Goal: Task Accomplishment & Management: Manage account settings

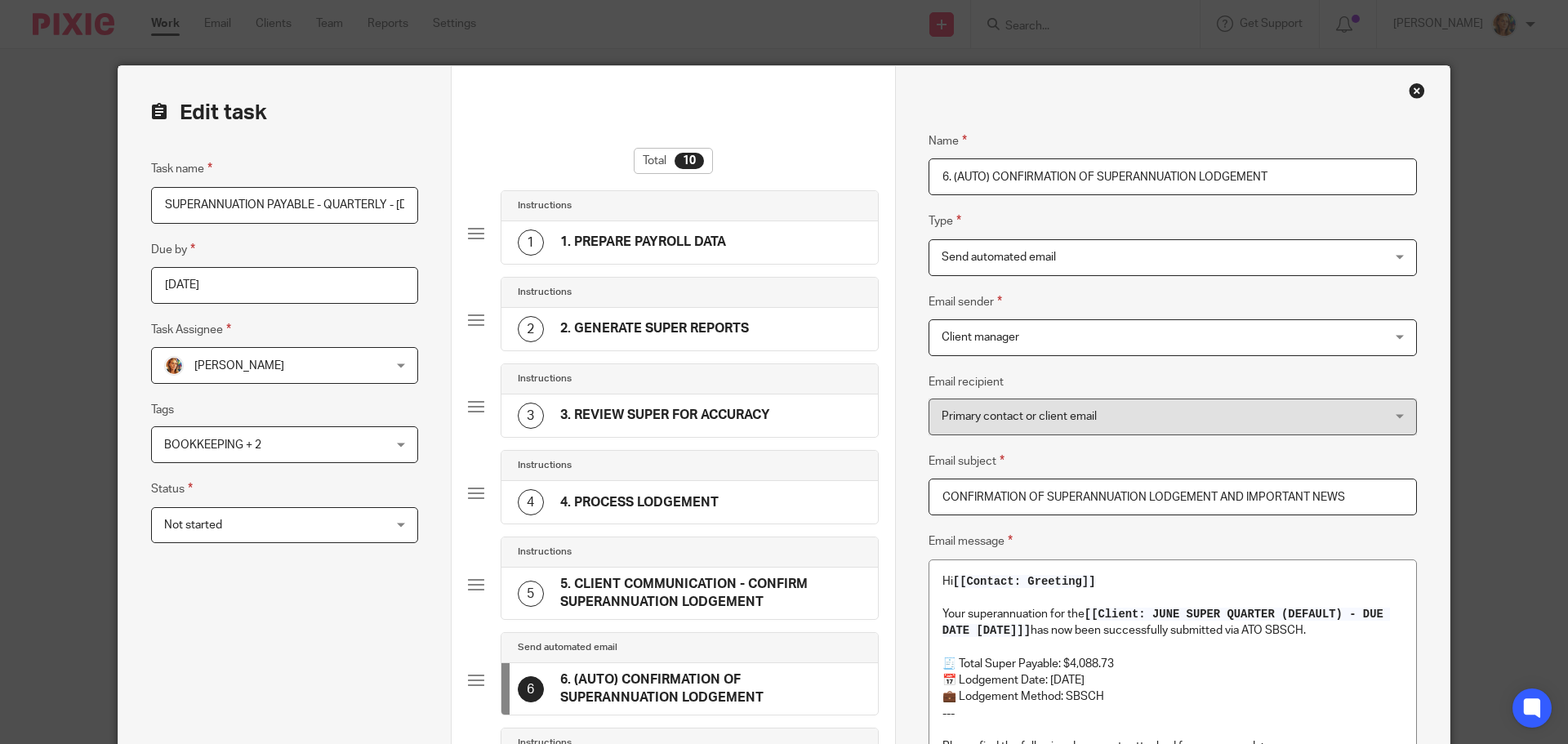
scroll to position [899, 0]
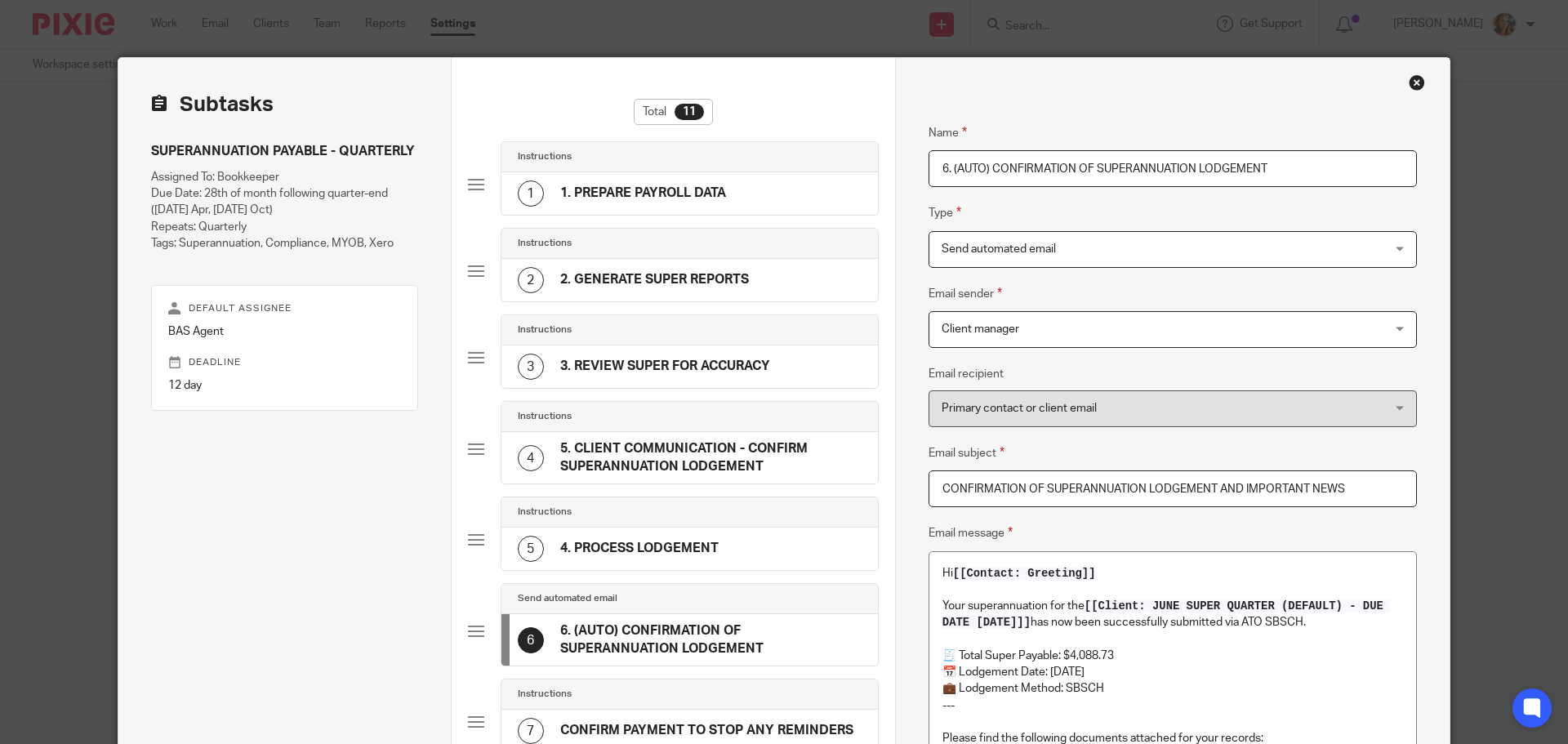
scroll to position [4, 0]
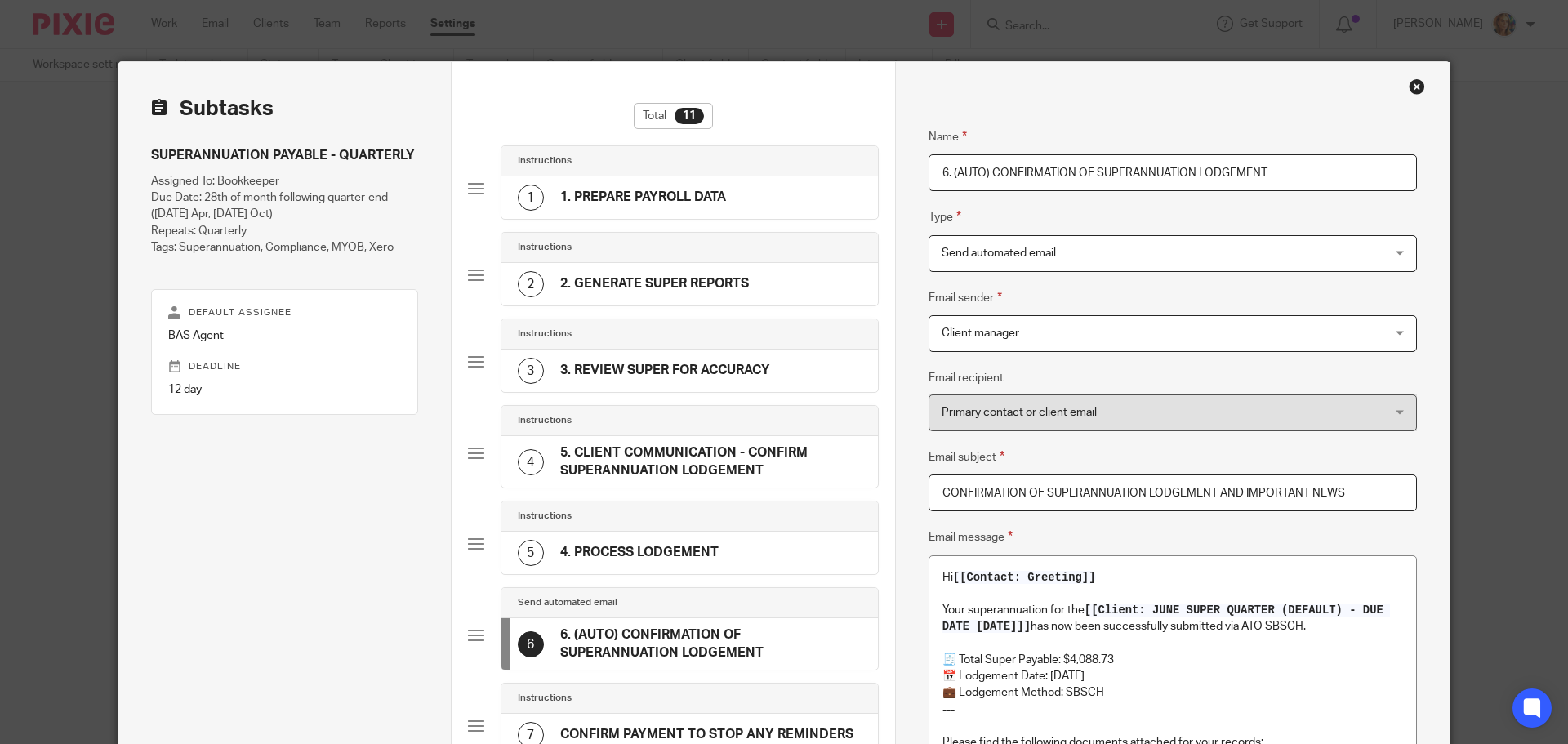
click at [654, 198] on h4 "1. PREPARE PAYROLL DATA" at bounding box center [643, 198] width 166 height 18
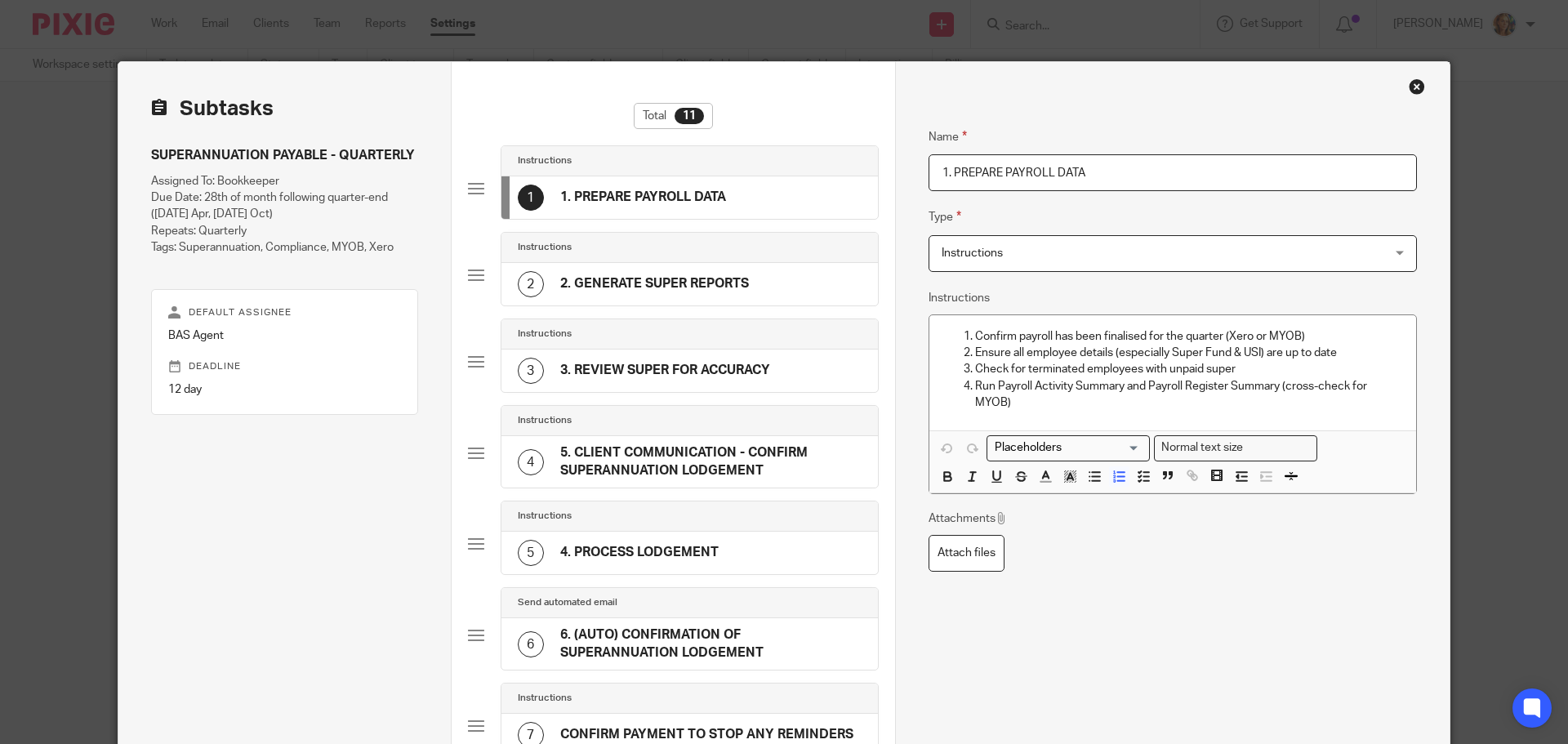
click at [681, 300] on div "2 2. GENERATE SUPER REPORTS" at bounding box center [690, 284] width 377 height 42
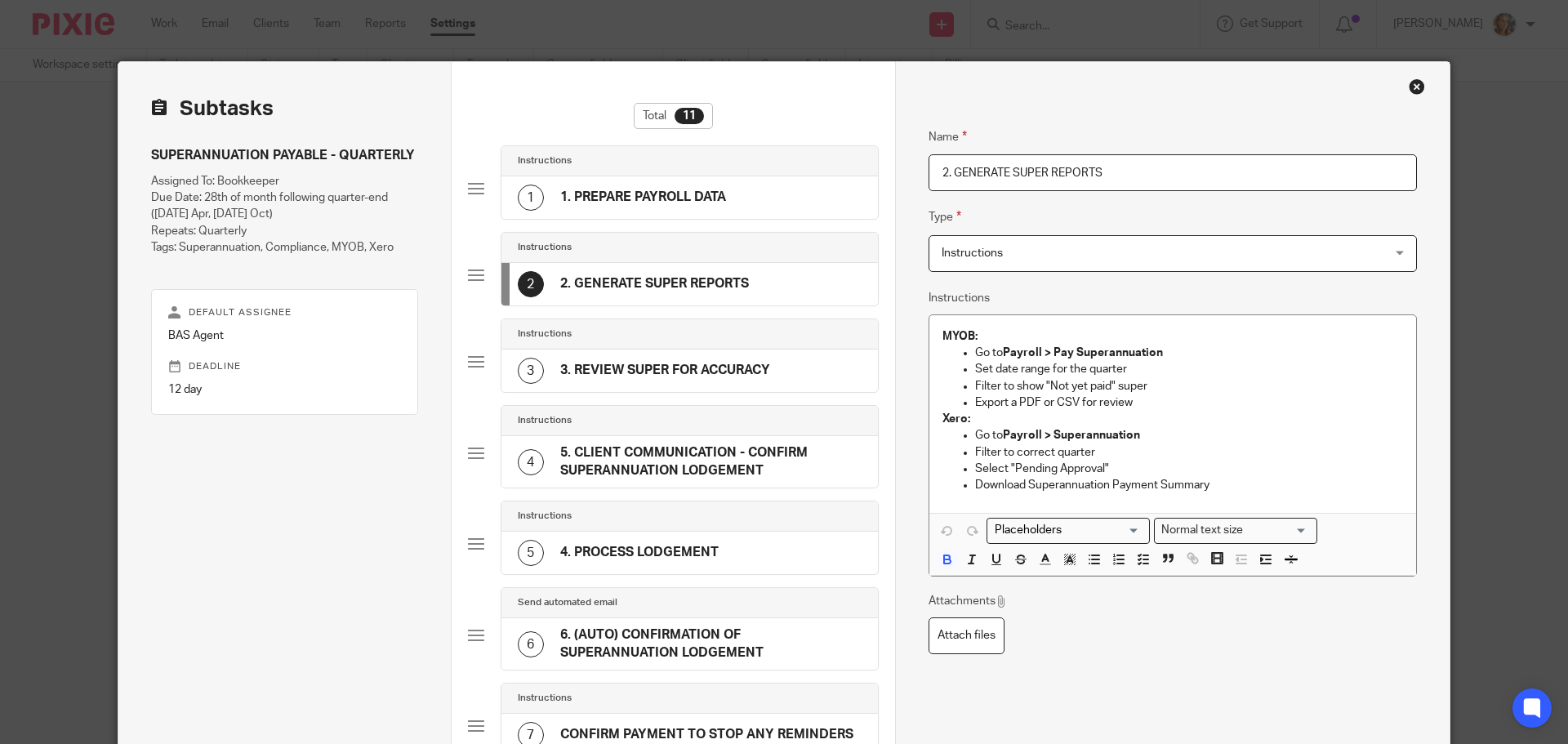
click at [705, 357] on div "3 3. REVIEW SUPER FOR ACCURACY" at bounding box center [690, 371] width 377 height 42
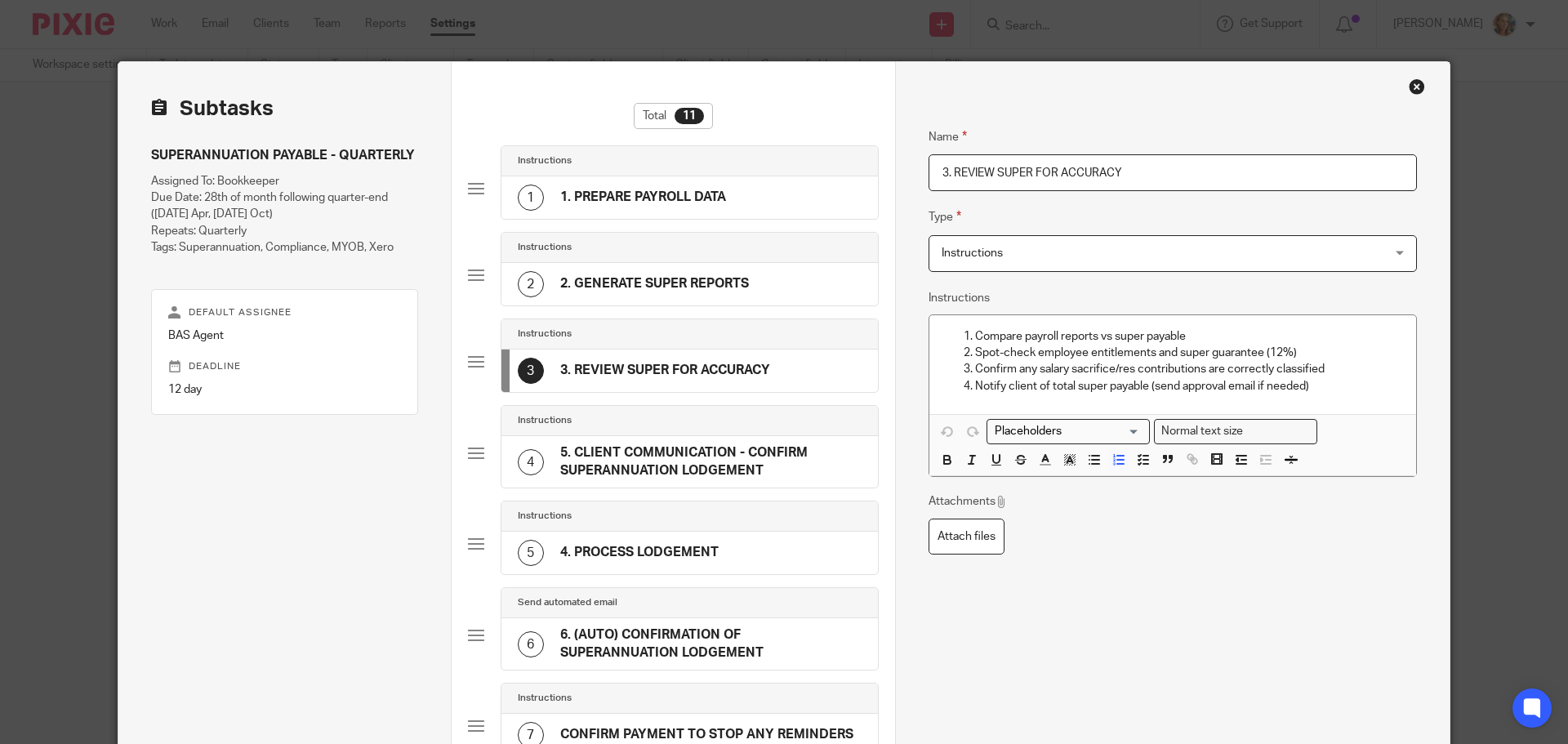
click at [660, 449] on h4 "5. CLIENT COMMUNICATION - CONFIRM SUPERANNUATION LODGEMENT" at bounding box center [711, 462] width 301 height 35
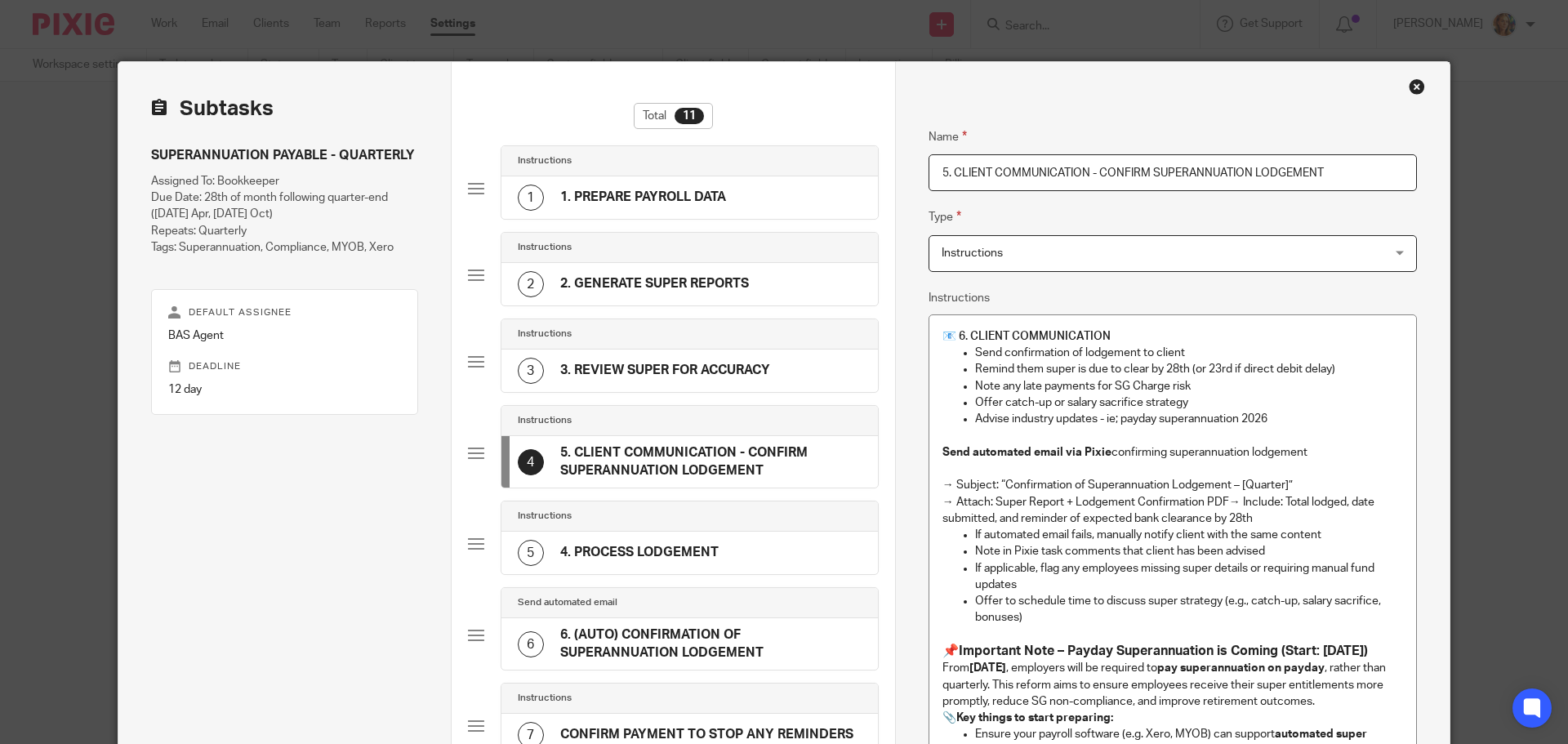
click at [715, 372] on h4 "3. REVIEW SUPER FOR ACCURACY" at bounding box center [665, 371] width 210 height 18
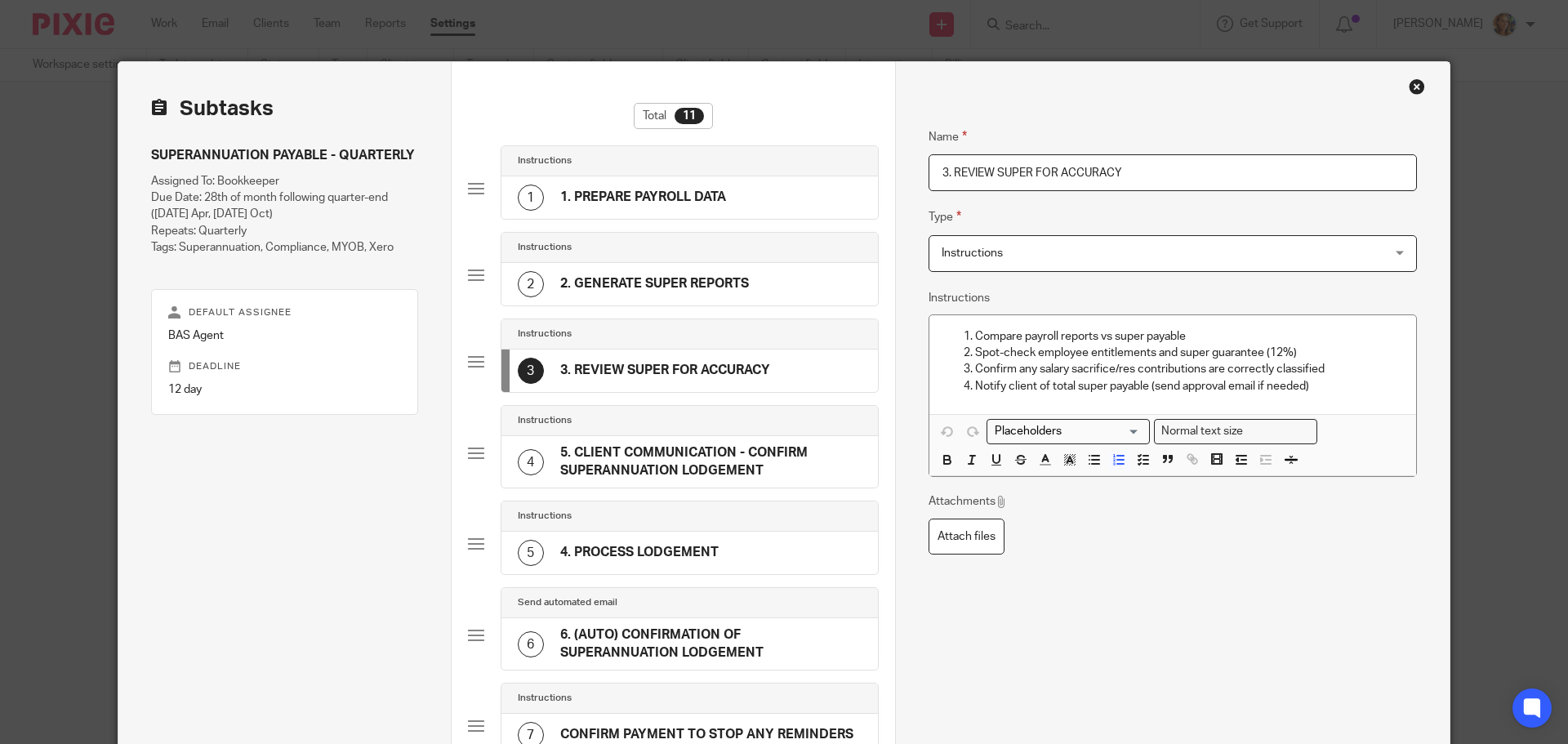
click at [710, 450] on h4 "5. CLIENT COMMUNICATION - CONFIRM SUPERANNUATION LODGEMENT" at bounding box center [711, 462] width 301 height 35
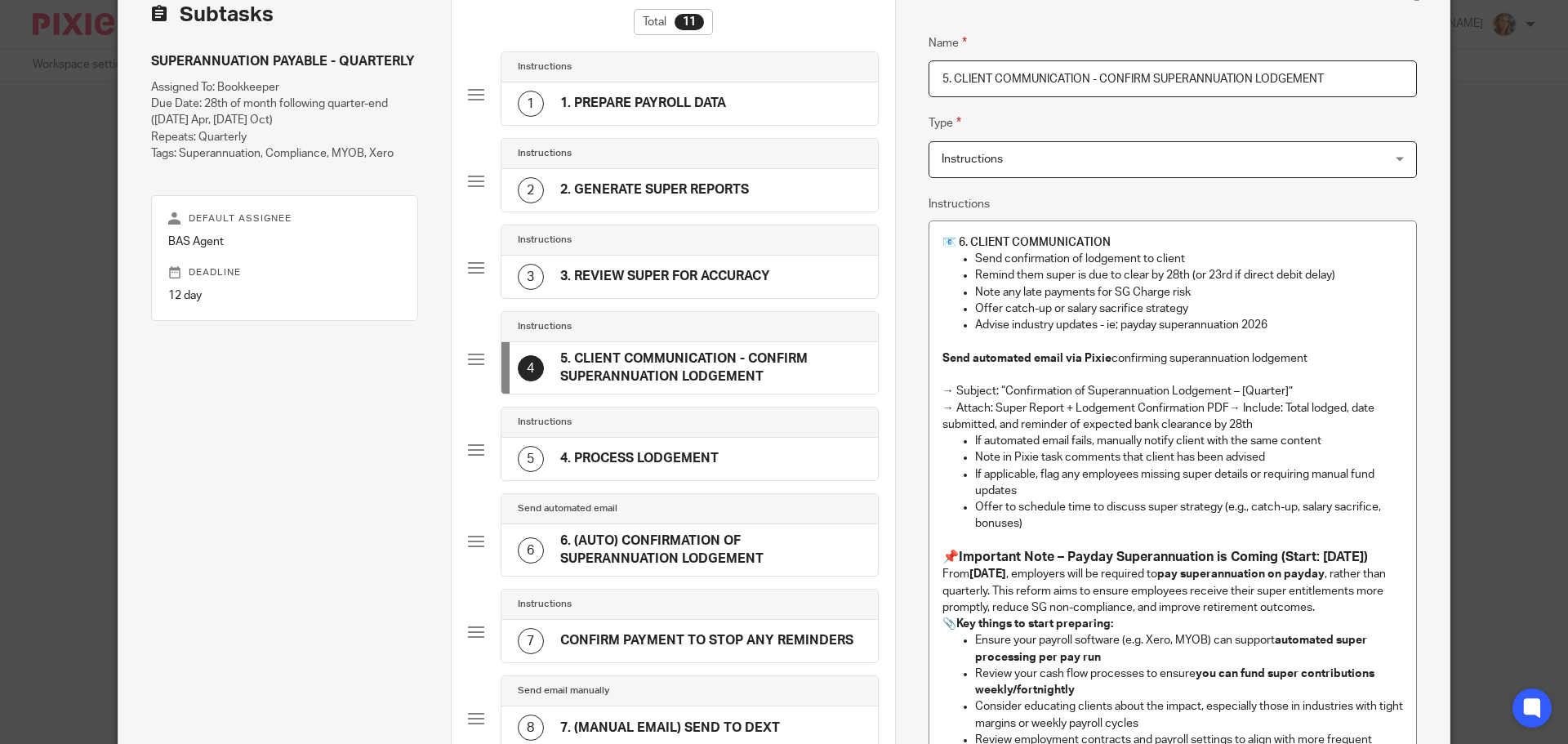
scroll to position [86, 0]
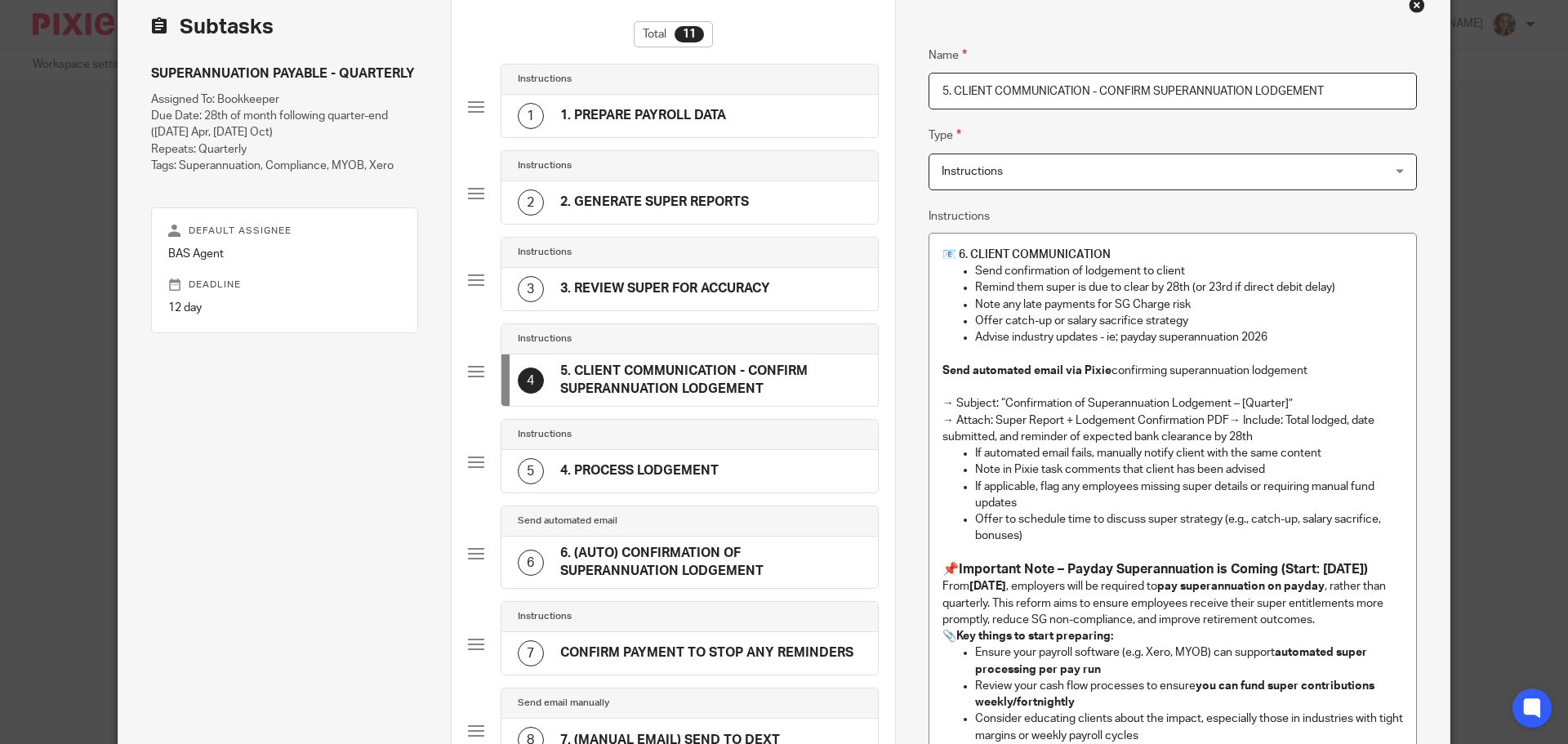
click at [745, 471] on div "5 4. PROCESS LODGEMENT" at bounding box center [690, 471] width 377 height 42
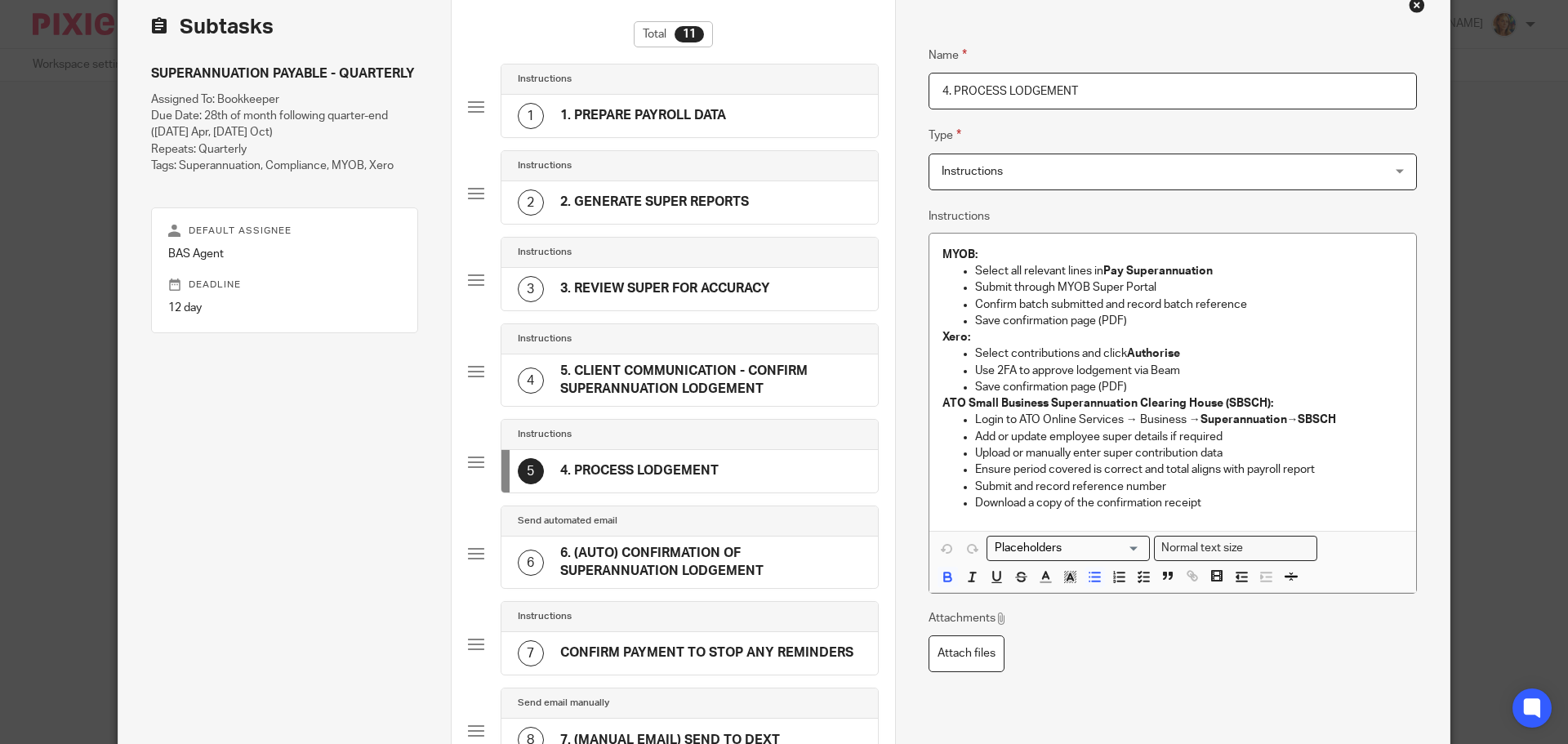
click at [726, 554] on h4 "6. (AUTO) CONFIRMATION OF SUPERANNUATION LODGEMENT" at bounding box center [711, 562] width 301 height 35
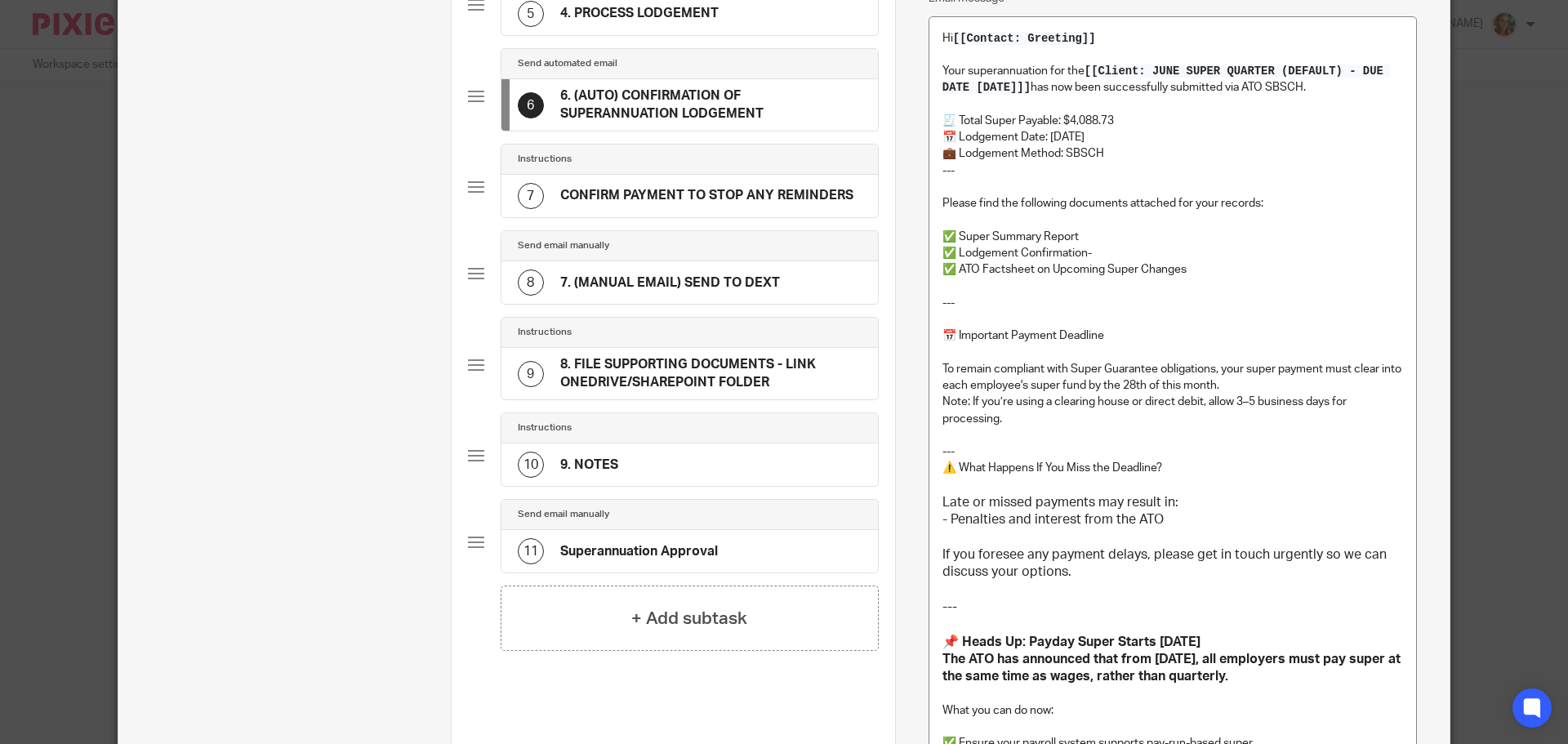
scroll to position [413, 0]
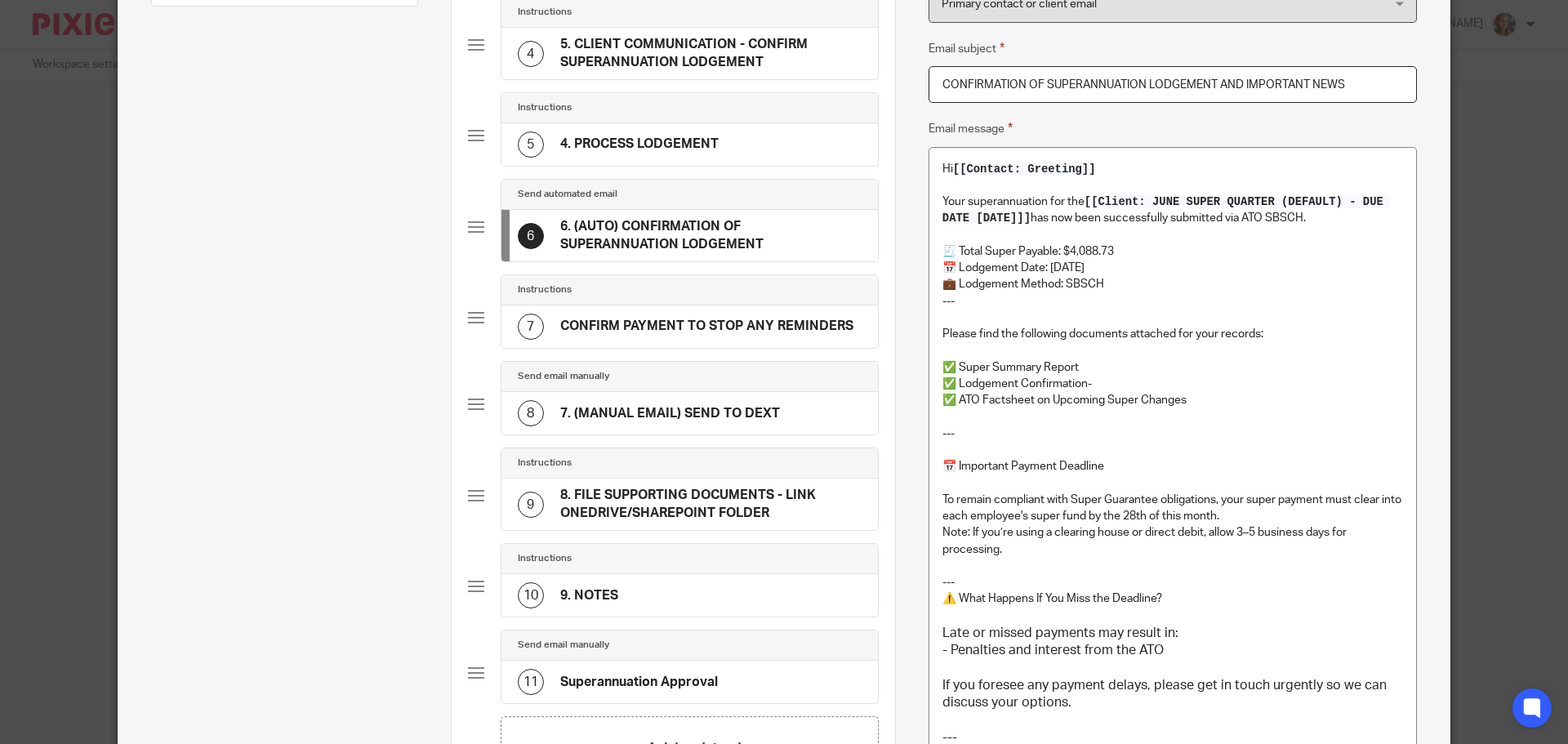
click at [658, 323] on h4 "CONFIRM PAYMENT TO STOP ANY REMINDERS" at bounding box center [707, 327] width 293 height 18
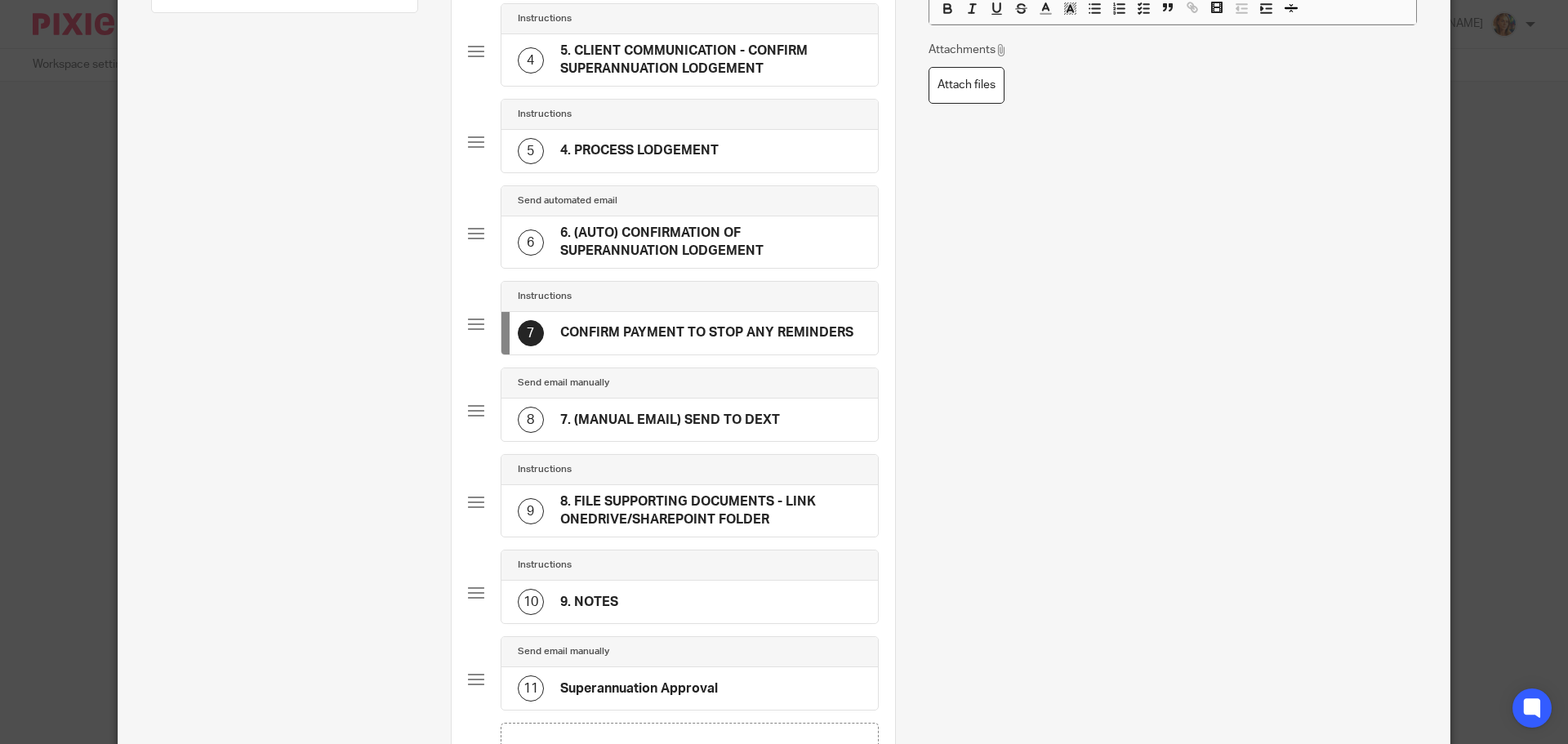
scroll to position [408, 0]
click at [694, 415] on h4 "7. (MANUAL EMAIL) SEND TO DEXT" at bounding box center [670, 418] width 220 height 18
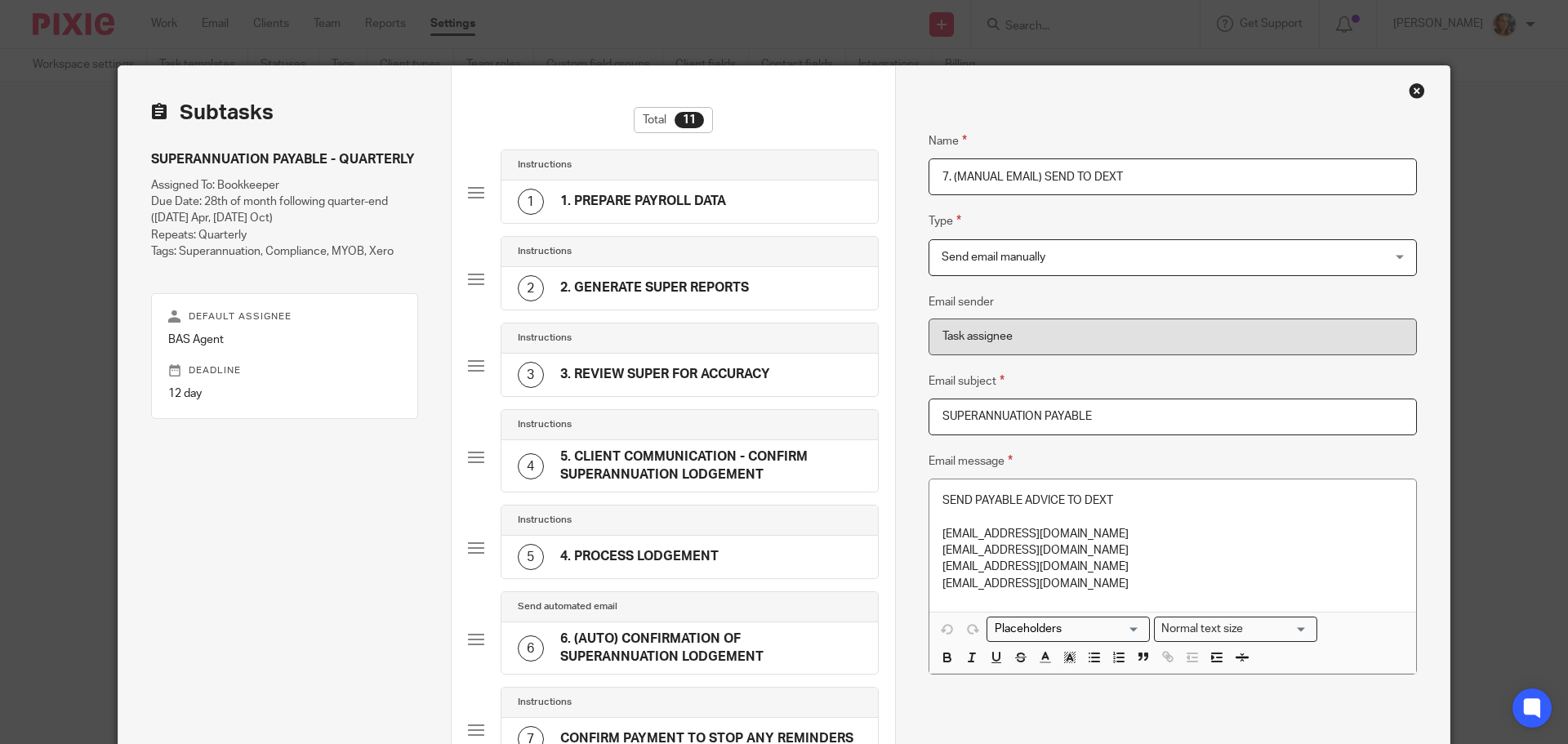
scroll to position [490, 0]
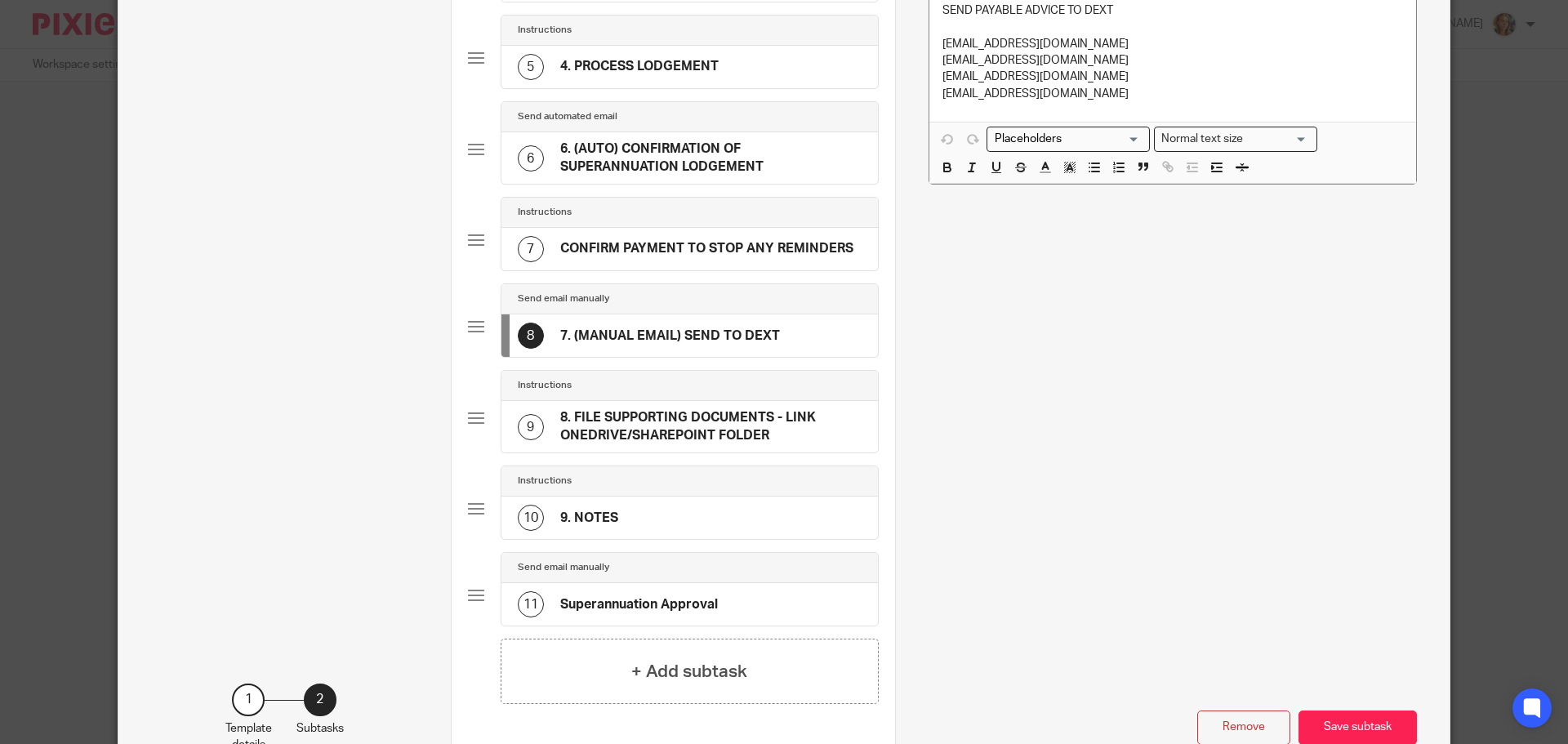
click at [633, 435] on h4 "8. FILE SUPPORTING DOCUMENTS - LINK ONEDRIVE/SHAREPOINT FOLDER" at bounding box center [711, 427] width 301 height 35
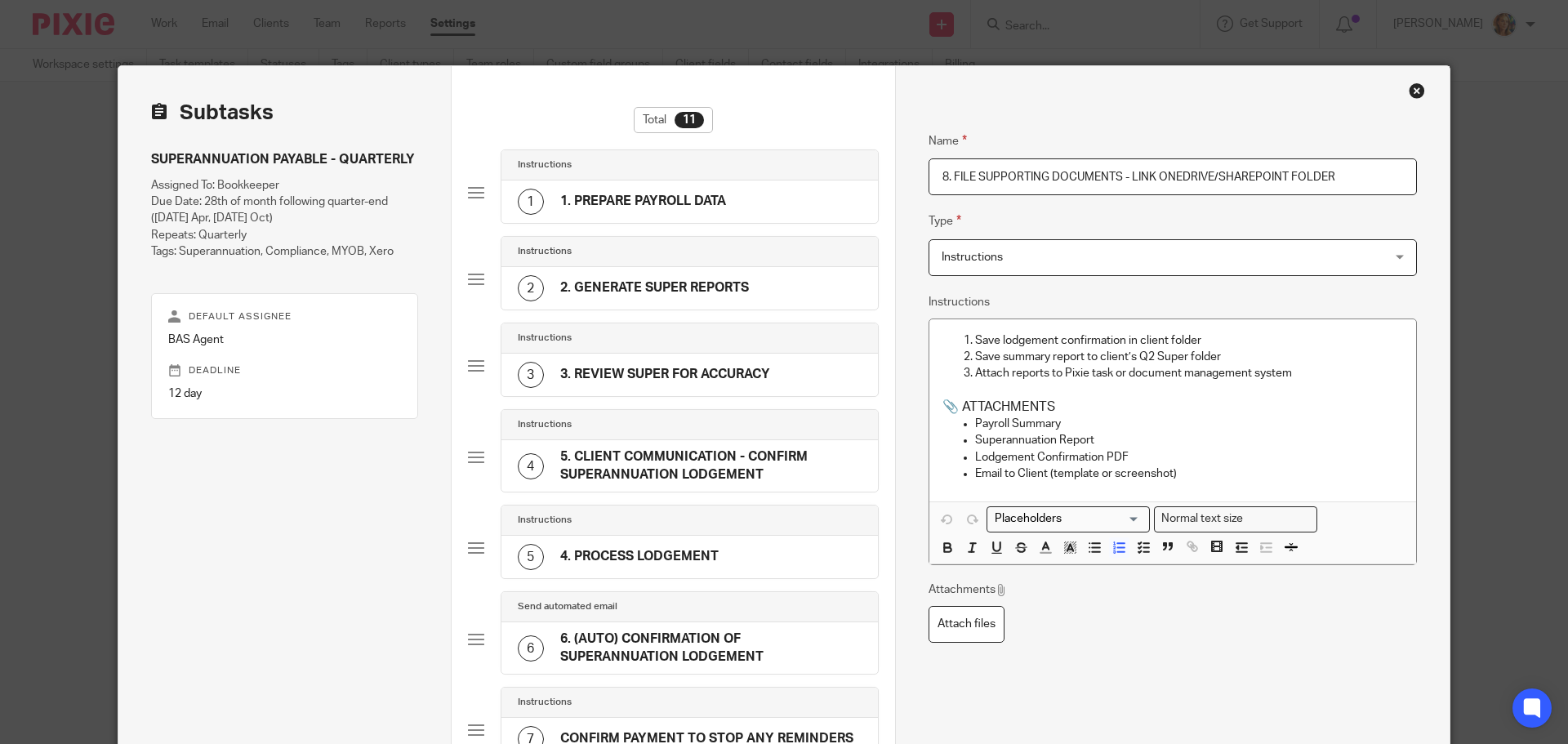
click at [1409, 90] on div "Close this dialog window" at bounding box center [1417, 90] width 17 height 17
click at [1410, 90] on div "Close this dialog window" at bounding box center [1417, 90] width 17 height 17
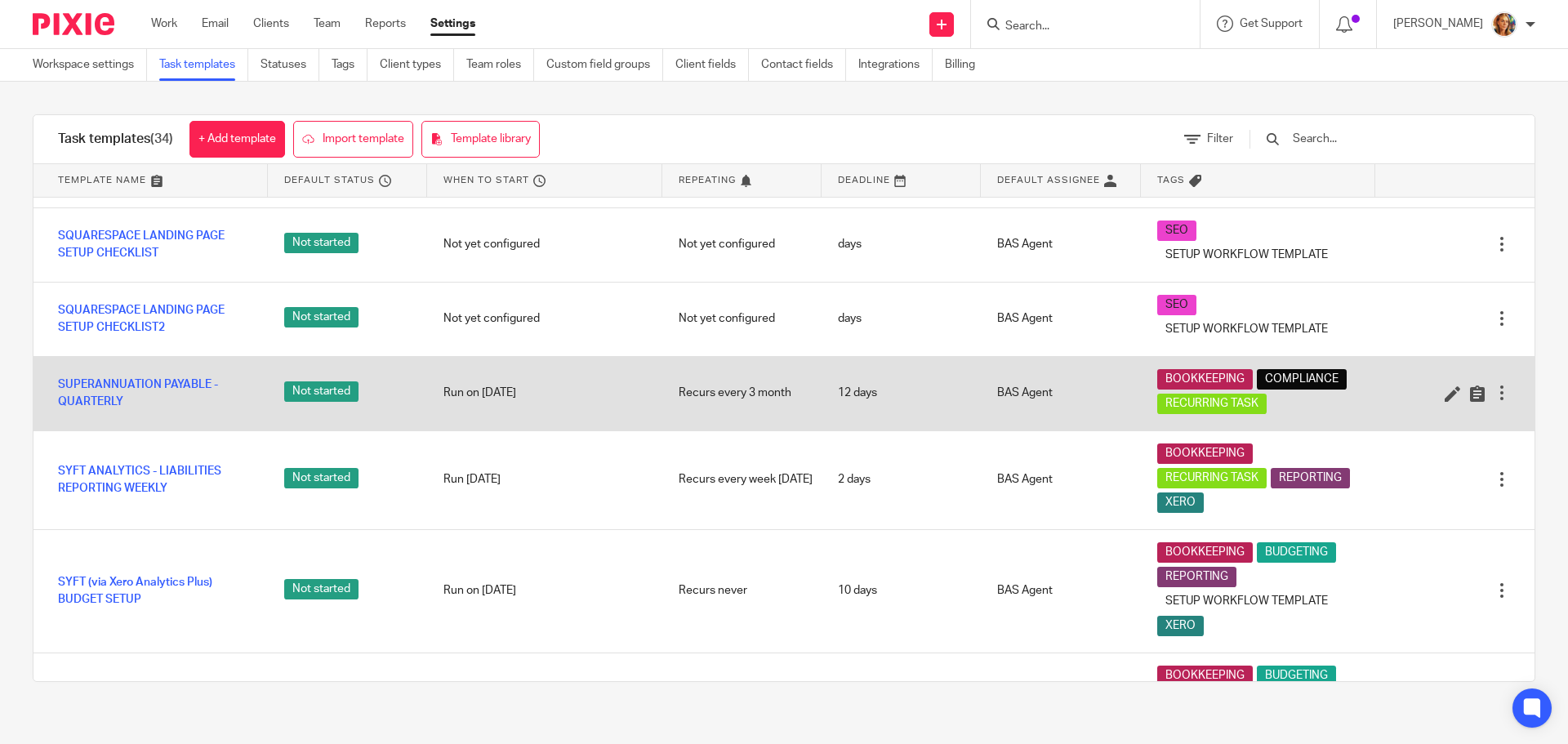
scroll to position [1796, 0]
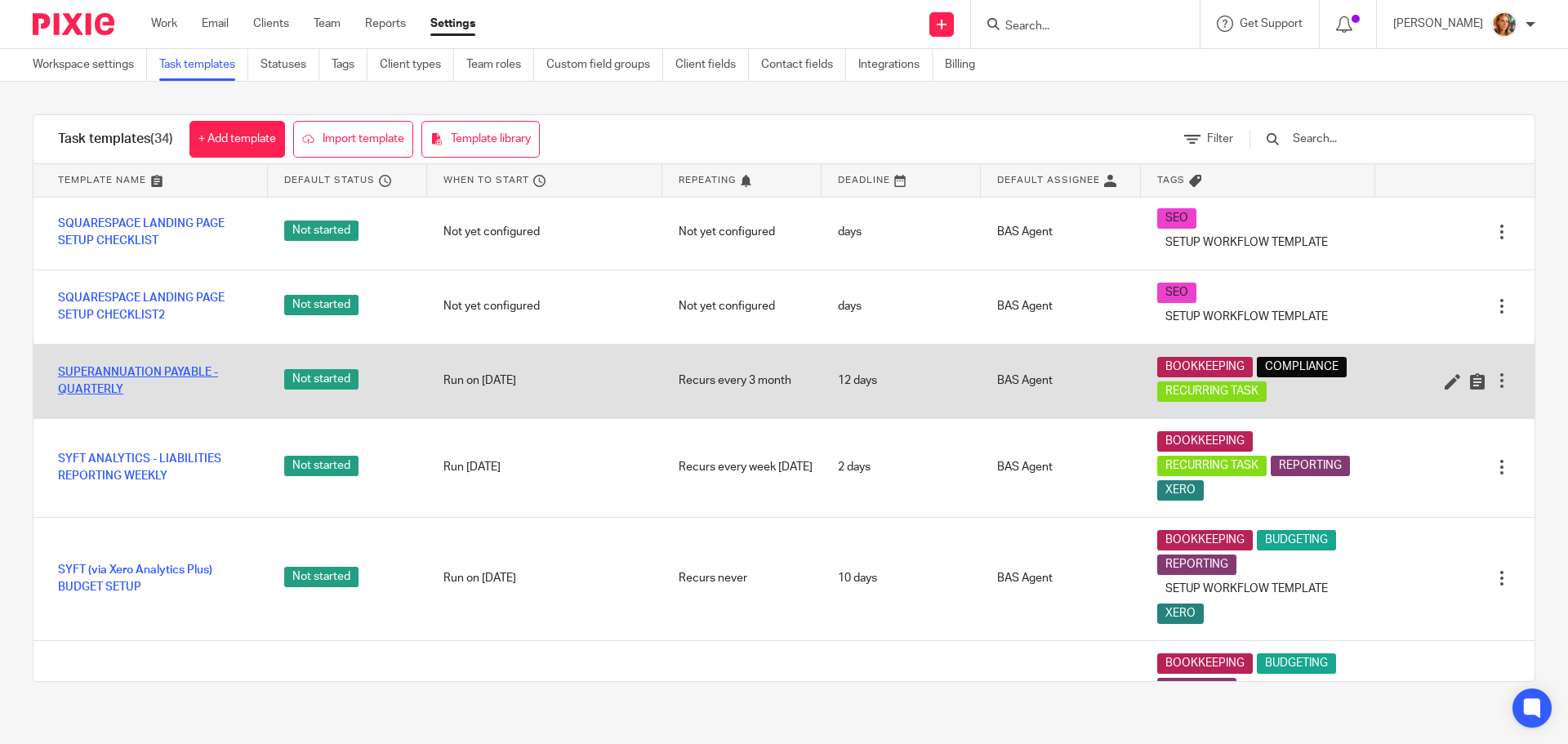
click at [181, 398] on link "SUPERANNUATION PAYABLE - QUARTERLY" at bounding box center [155, 381] width 193 height 33
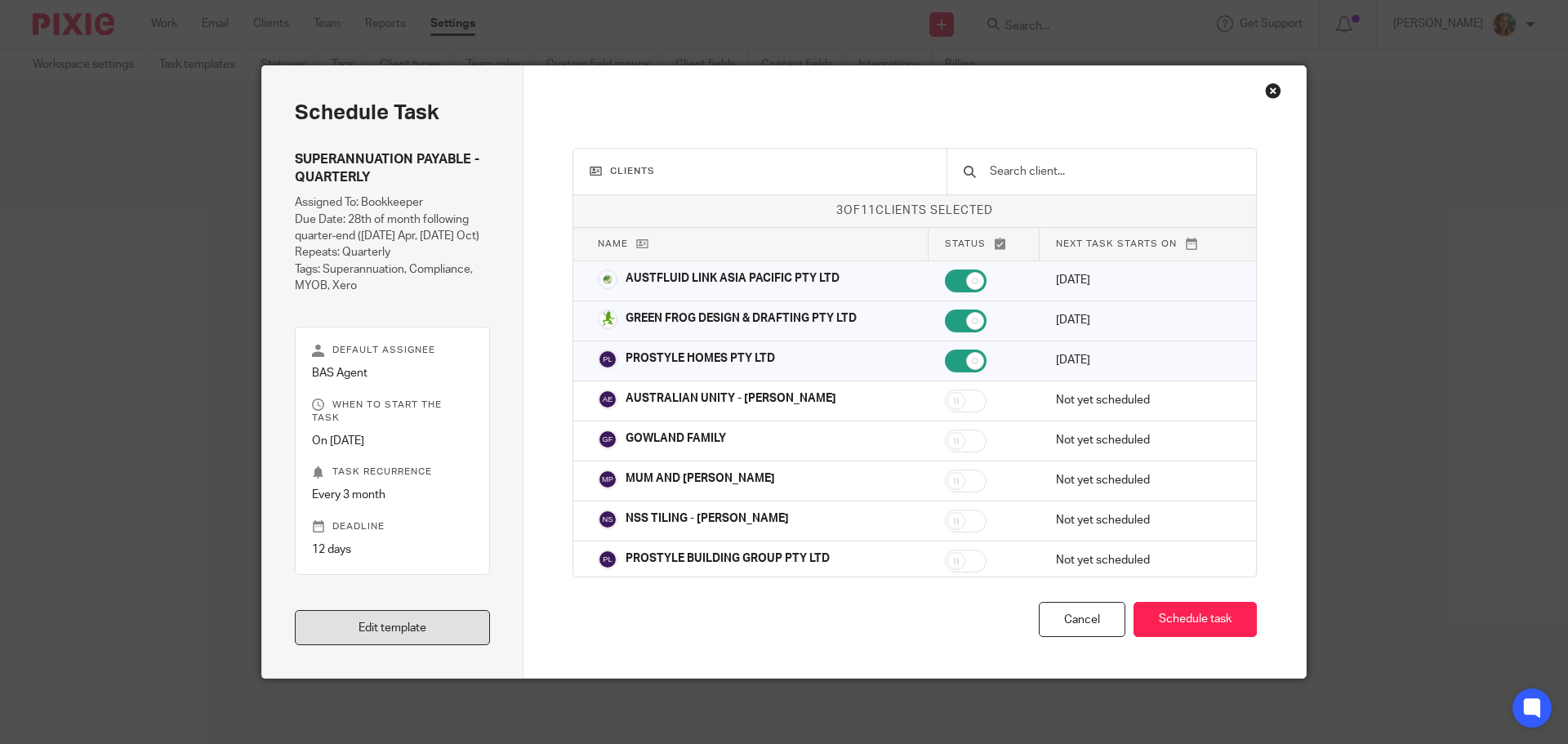
click at [342, 628] on link "Edit template" at bounding box center [393, 628] width 195 height 35
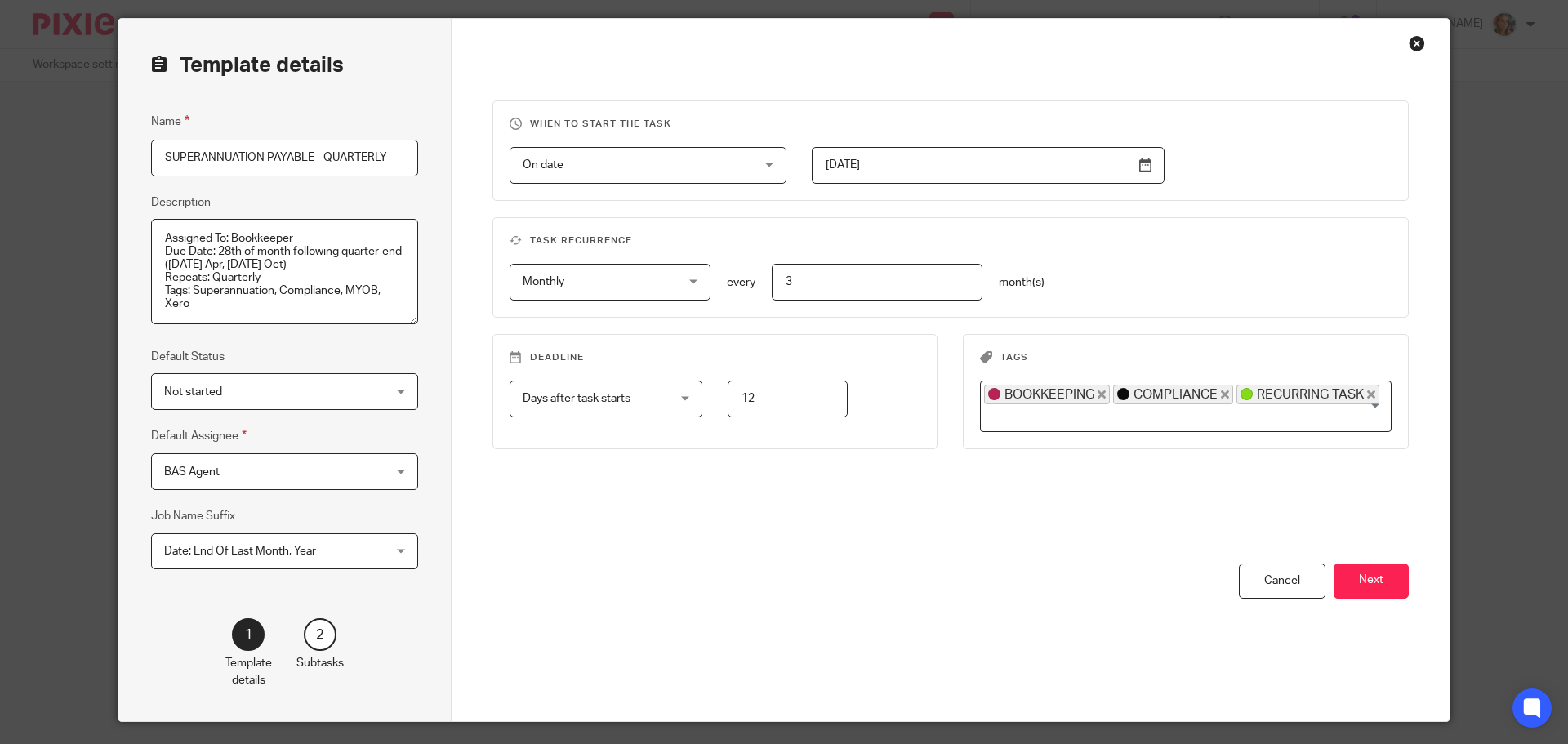
scroll to position [90, 0]
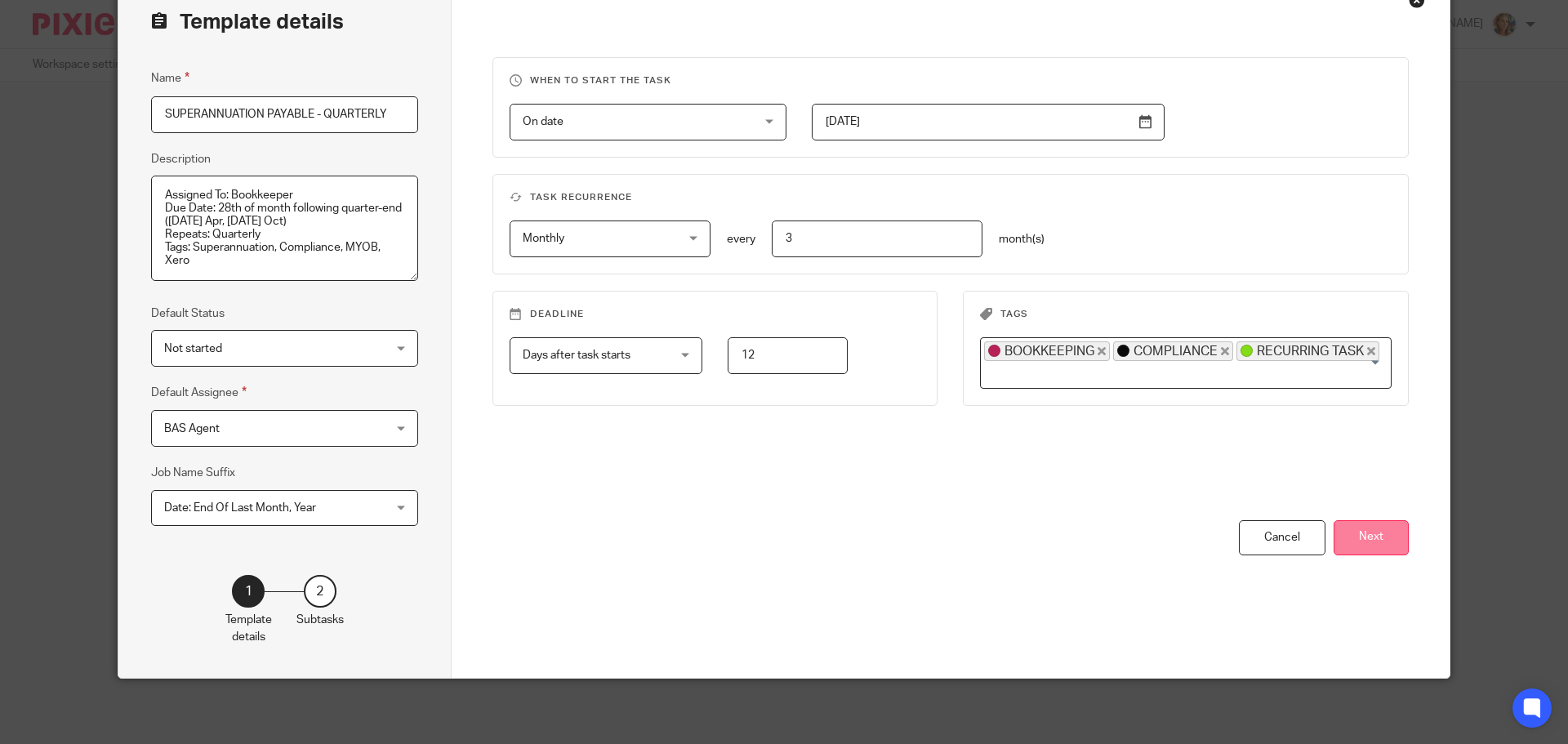
click at [1390, 535] on button "Next" at bounding box center [1371, 538] width 76 height 35
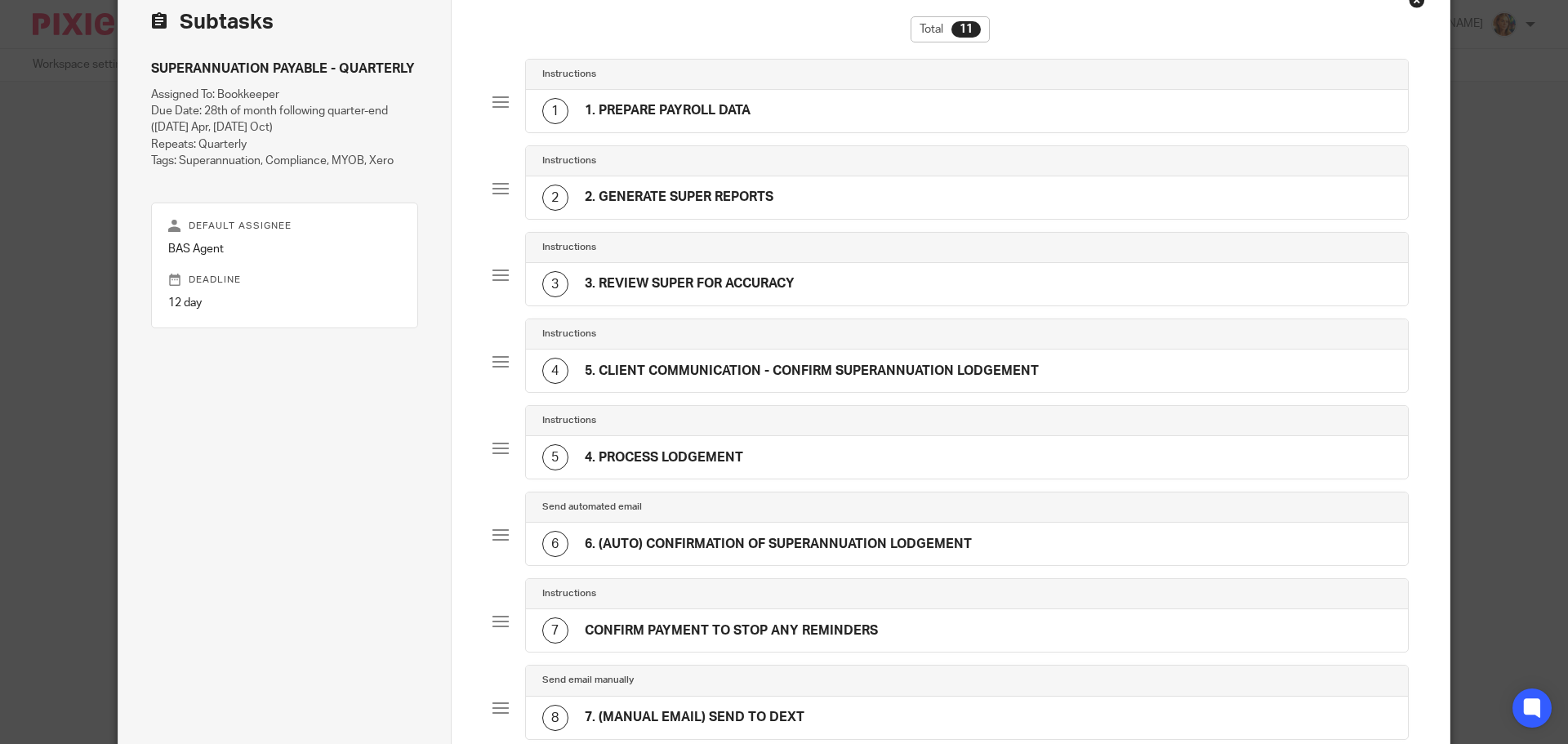
click at [878, 358] on div "4 5. CLIENT COMMUNICATION - CONFIRM SUPERANNUATION LODGEMENT" at bounding box center [790, 371] width 496 height 26
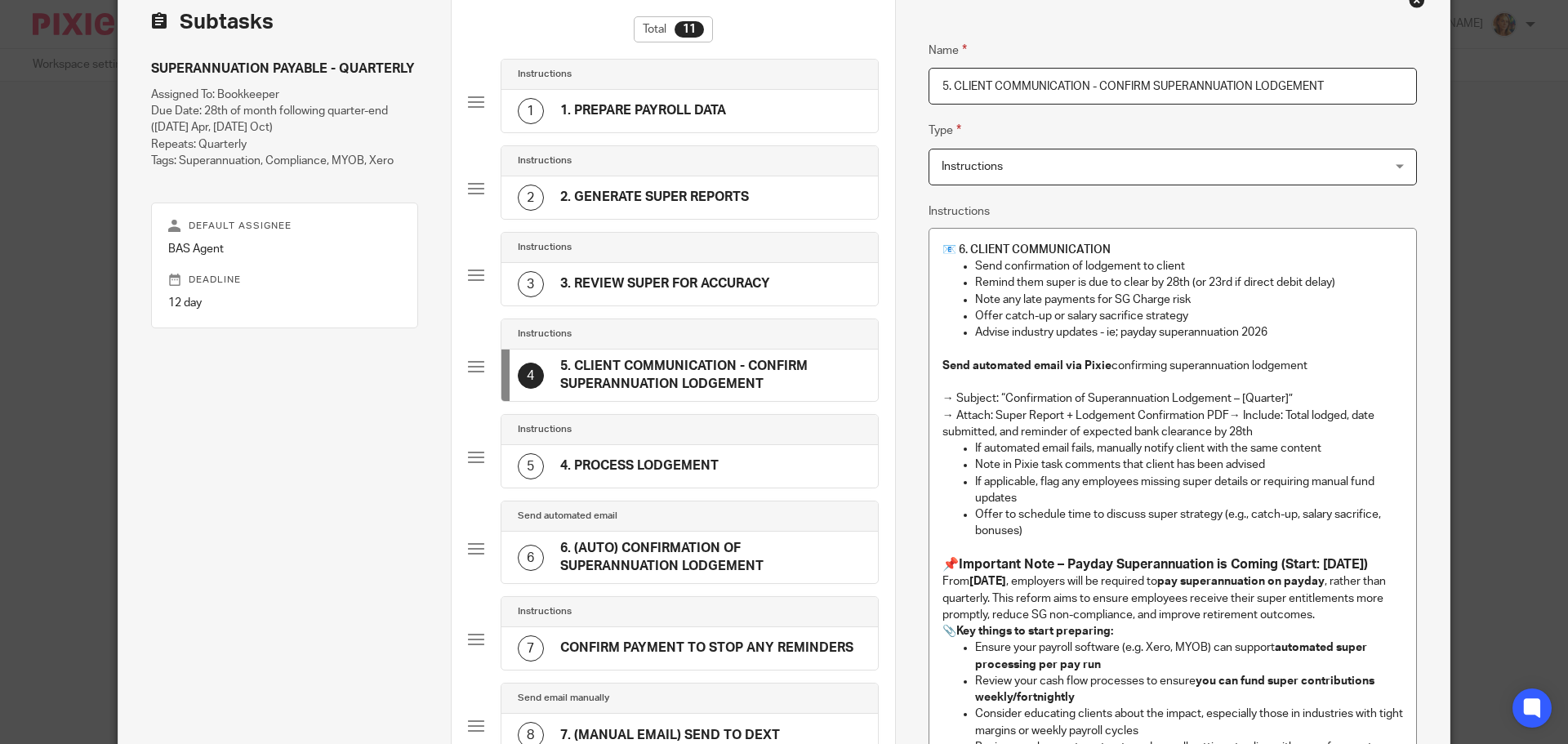
click at [648, 655] on h4 "CONFIRM PAYMENT TO STOP ANY REMINDERS" at bounding box center [707, 648] width 293 height 18
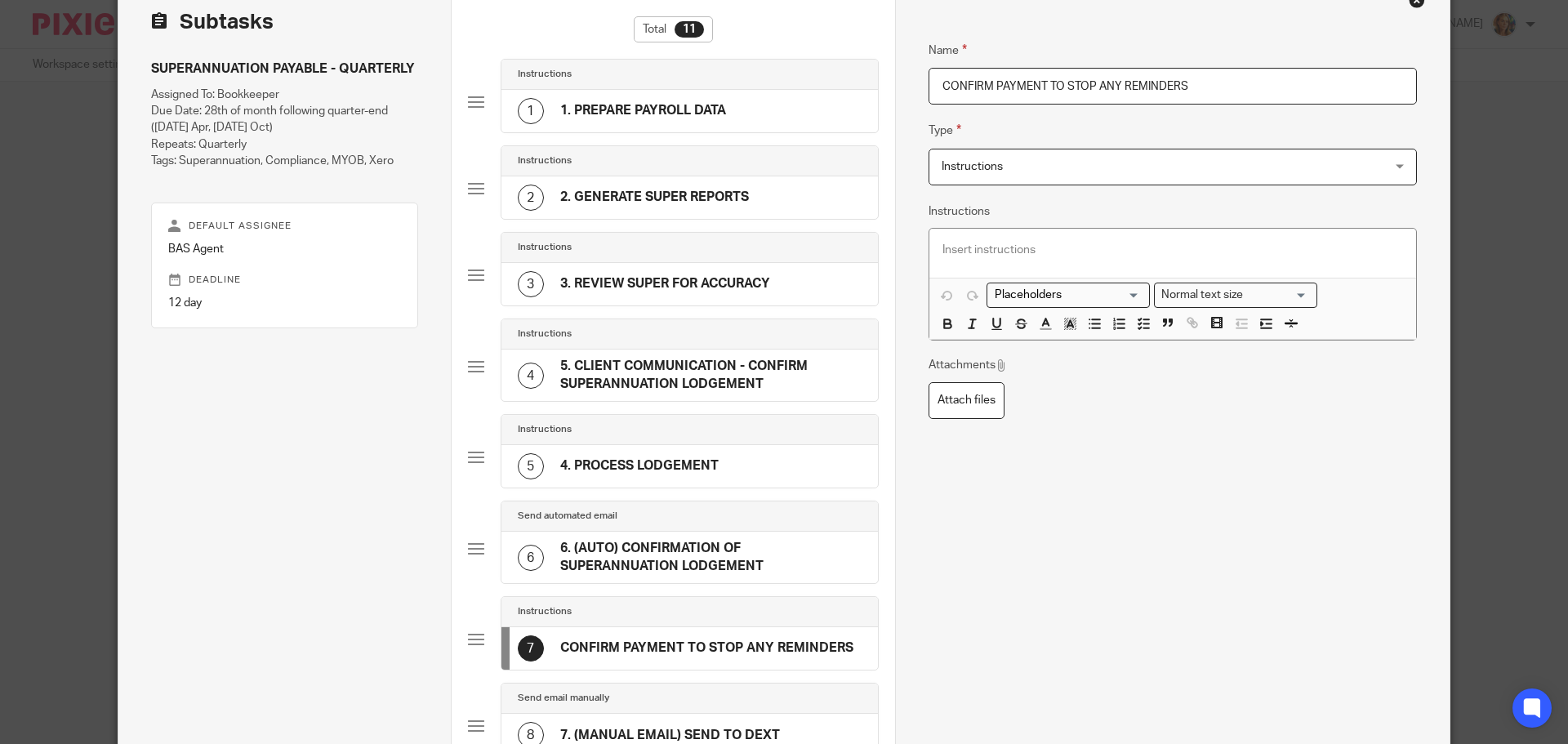
click at [733, 555] on h4 "6. (AUTO) CONFIRMATION OF SUPERANNUATION LODGEMENT" at bounding box center [711, 558] width 301 height 35
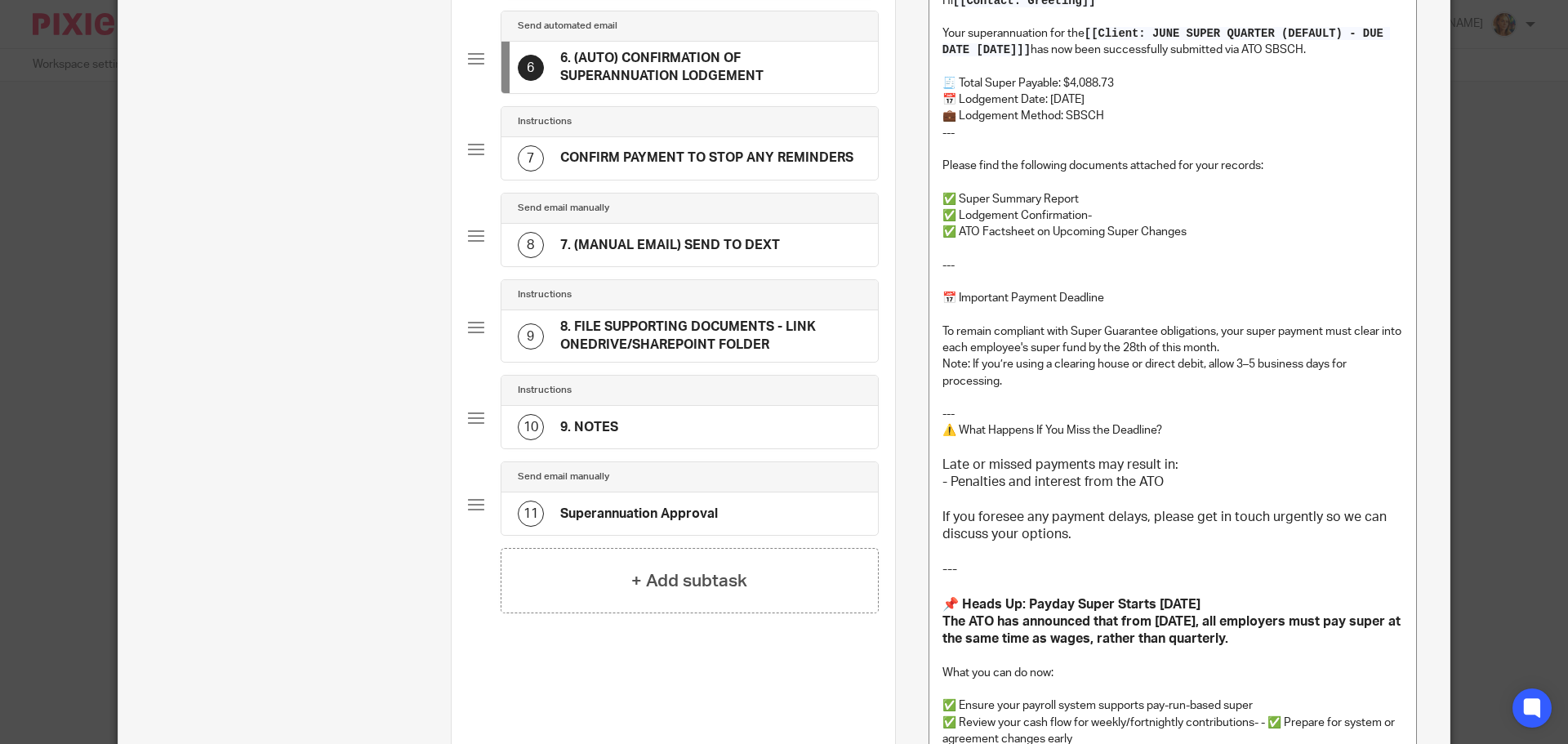
scroll to position [662, 0]
